Goal: Find specific page/section: Find specific page/section

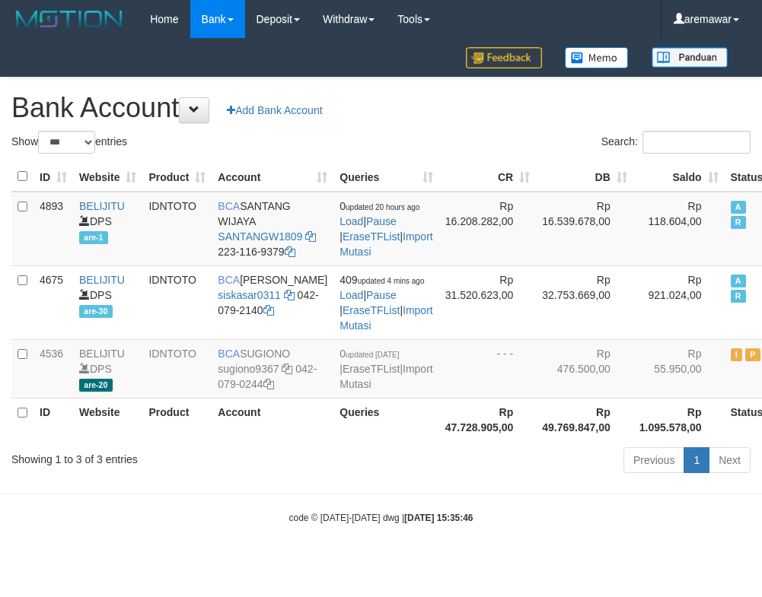
select select "***"
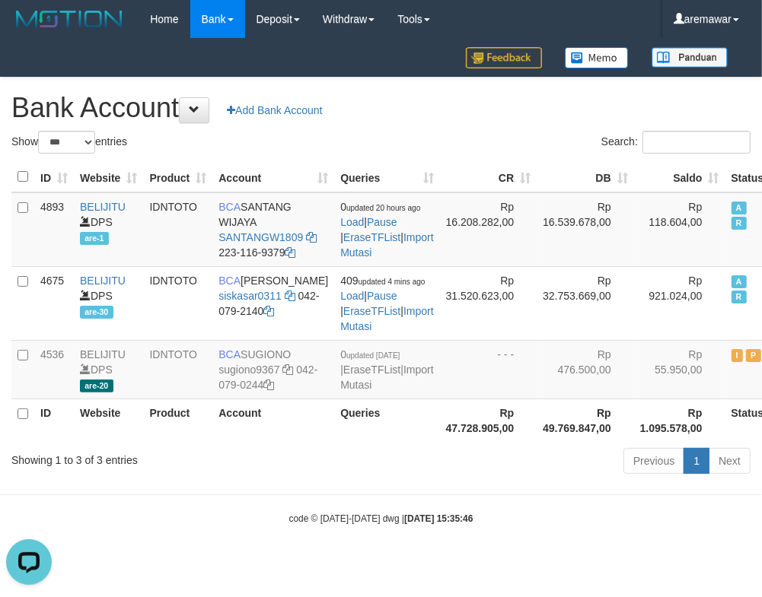
click at [288, 139] on div "Show ** ** ** *** *** entries" at bounding box center [190, 144] width 358 height 27
click at [463, 126] on div "**********" at bounding box center [381, 279] width 762 height 402
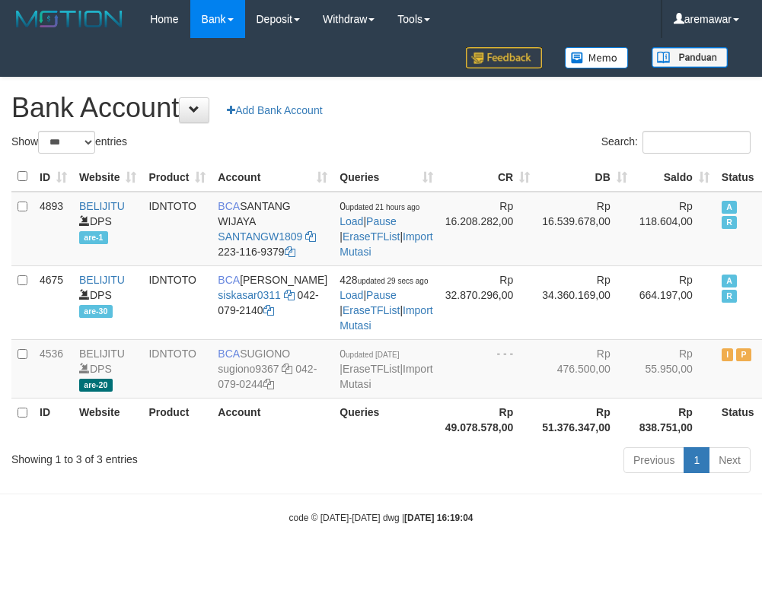
select select "***"
